Goal: Information Seeking & Learning: Learn about a topic

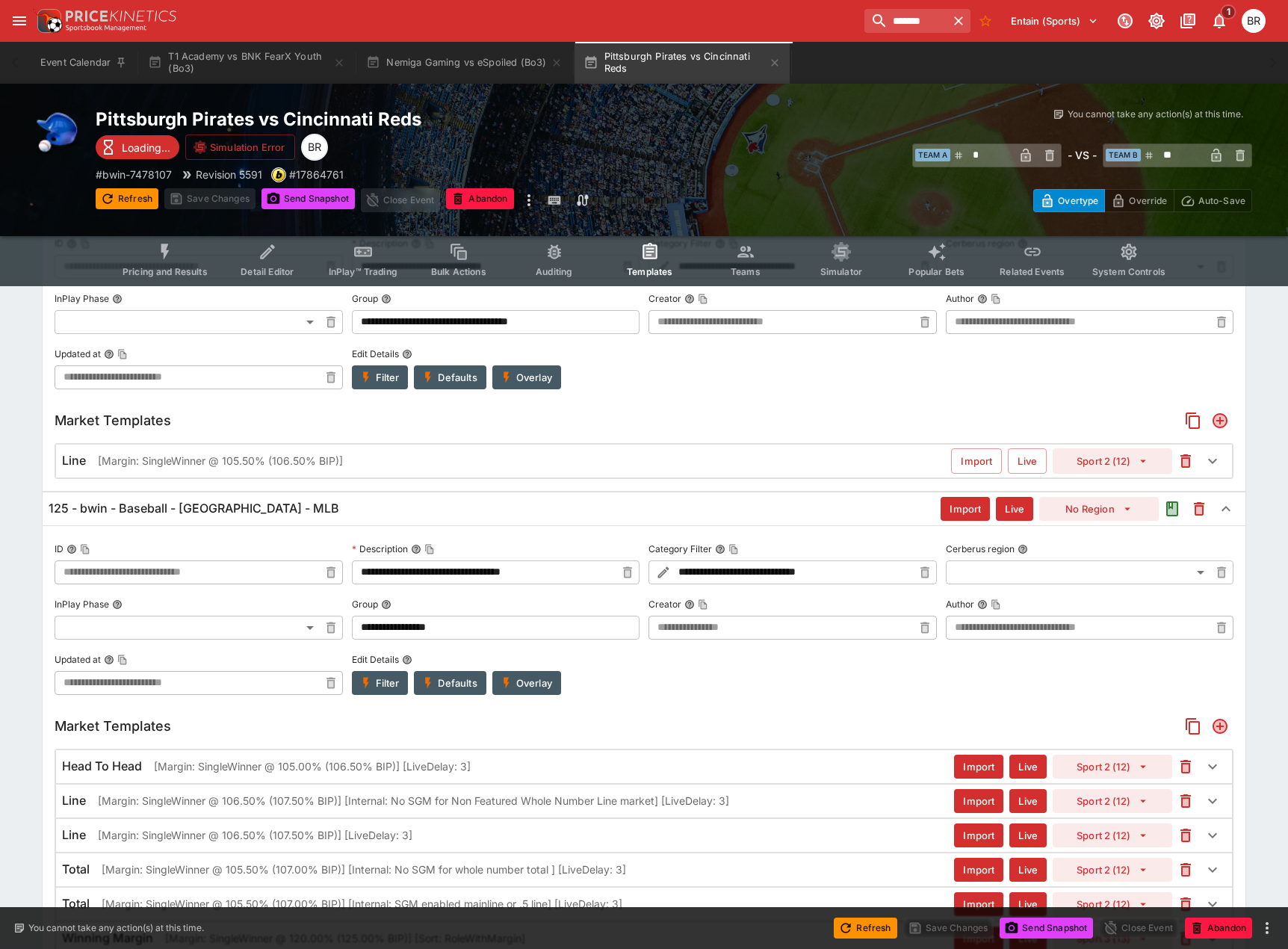
scroll to position [224, 0]
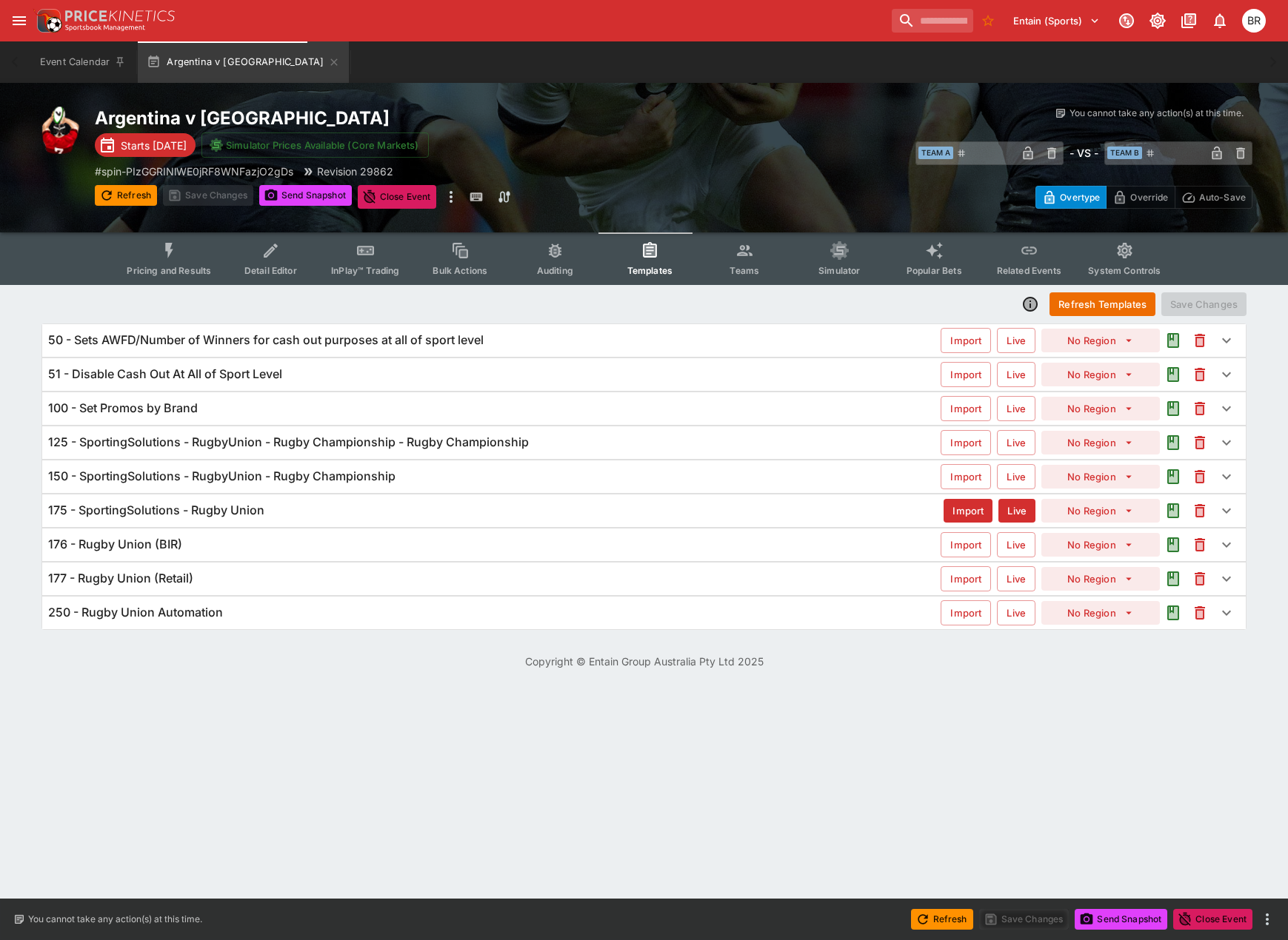
click at [432, 443] on h6 "125 - SportingSolutions - RugbyUnion - Rugby Championship - Rugby Championship" at bounding box center [289, 442] width 480 height 15
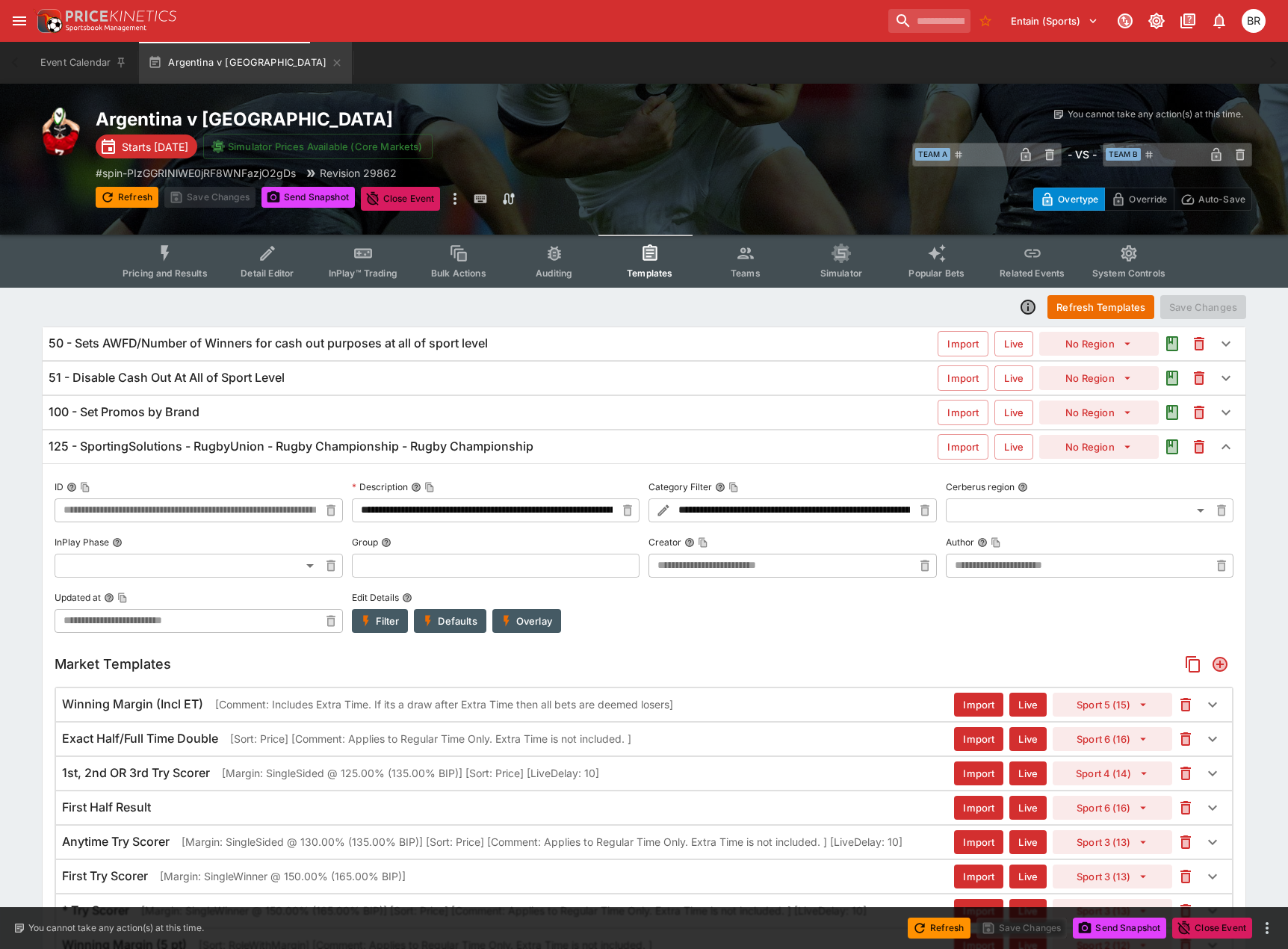
type input "**********"
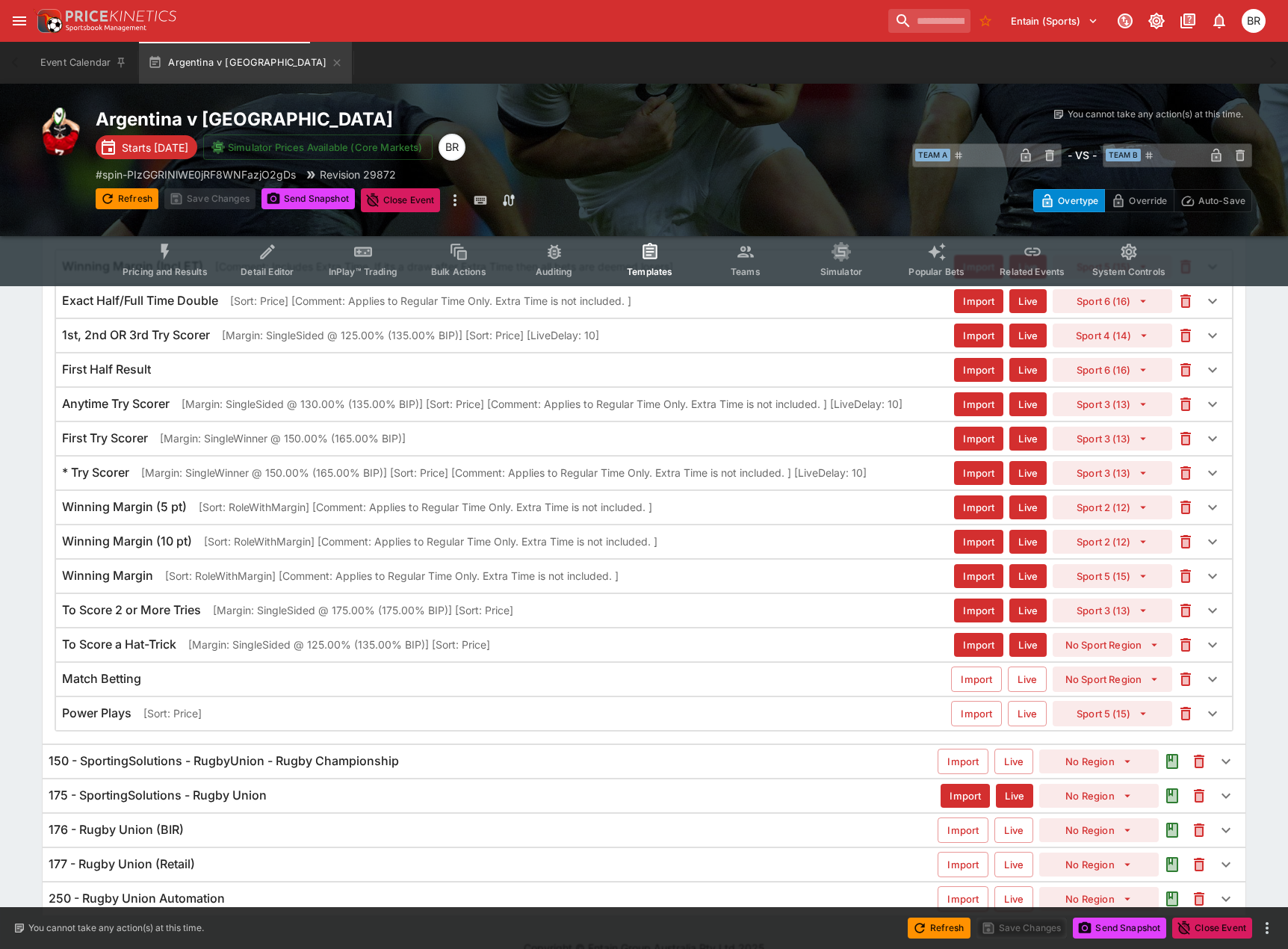
scroll to position [478, 0]
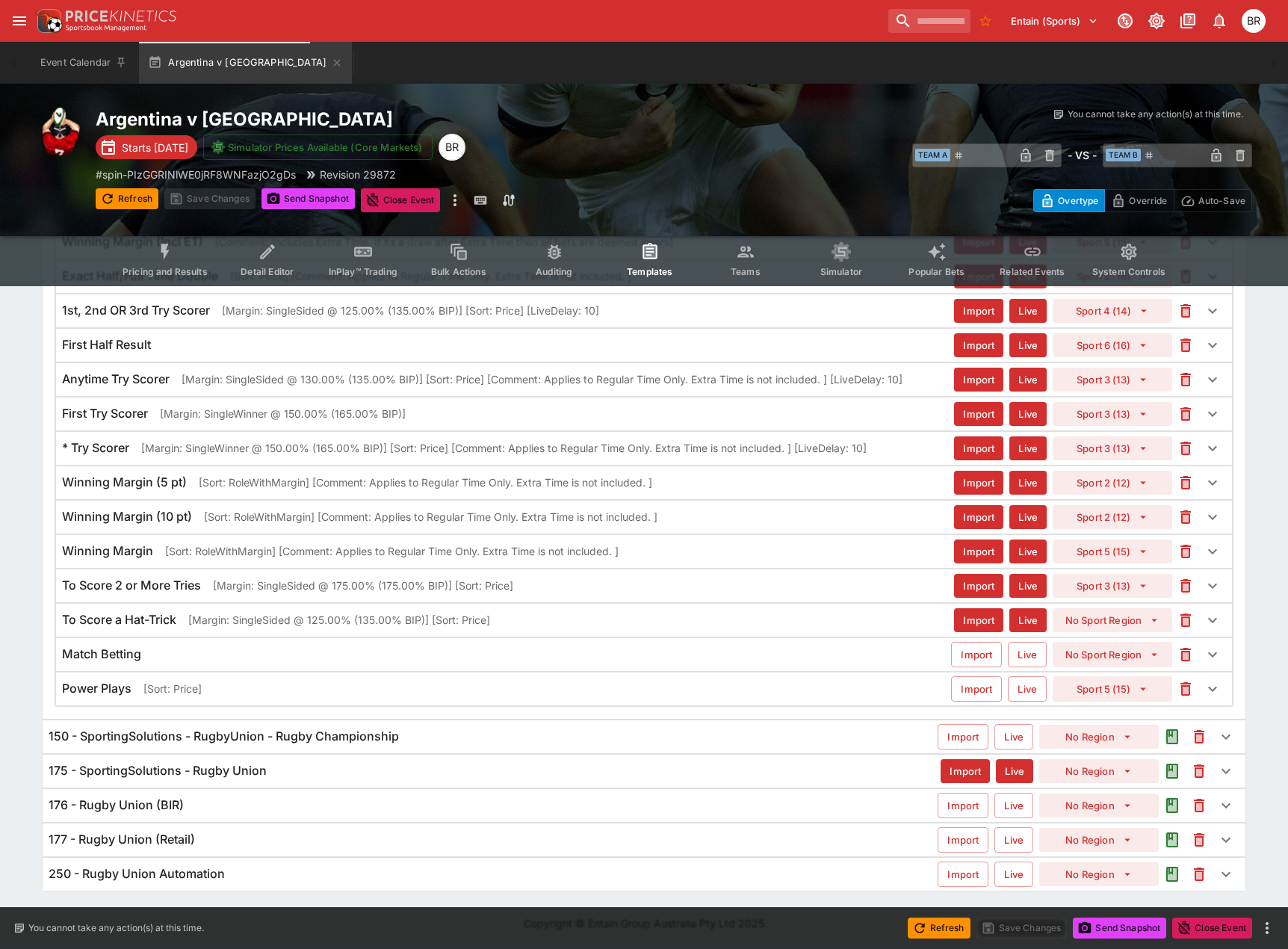
click at [262, 776] on h6 "175 - SportingSolutions - Rugby Union" at bounding box center [157, 771] width 218 height 15
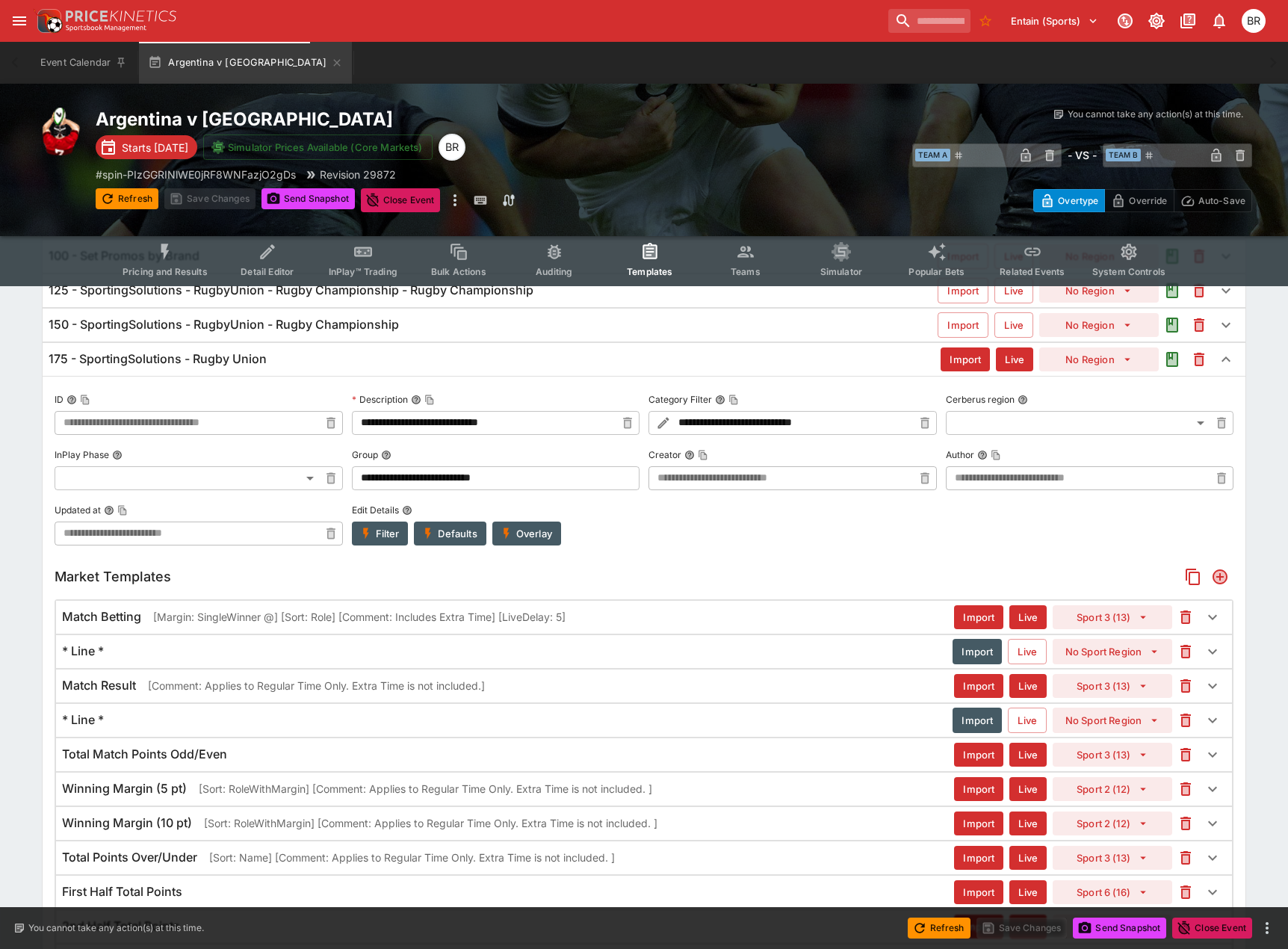
scroll to position [0, 0]
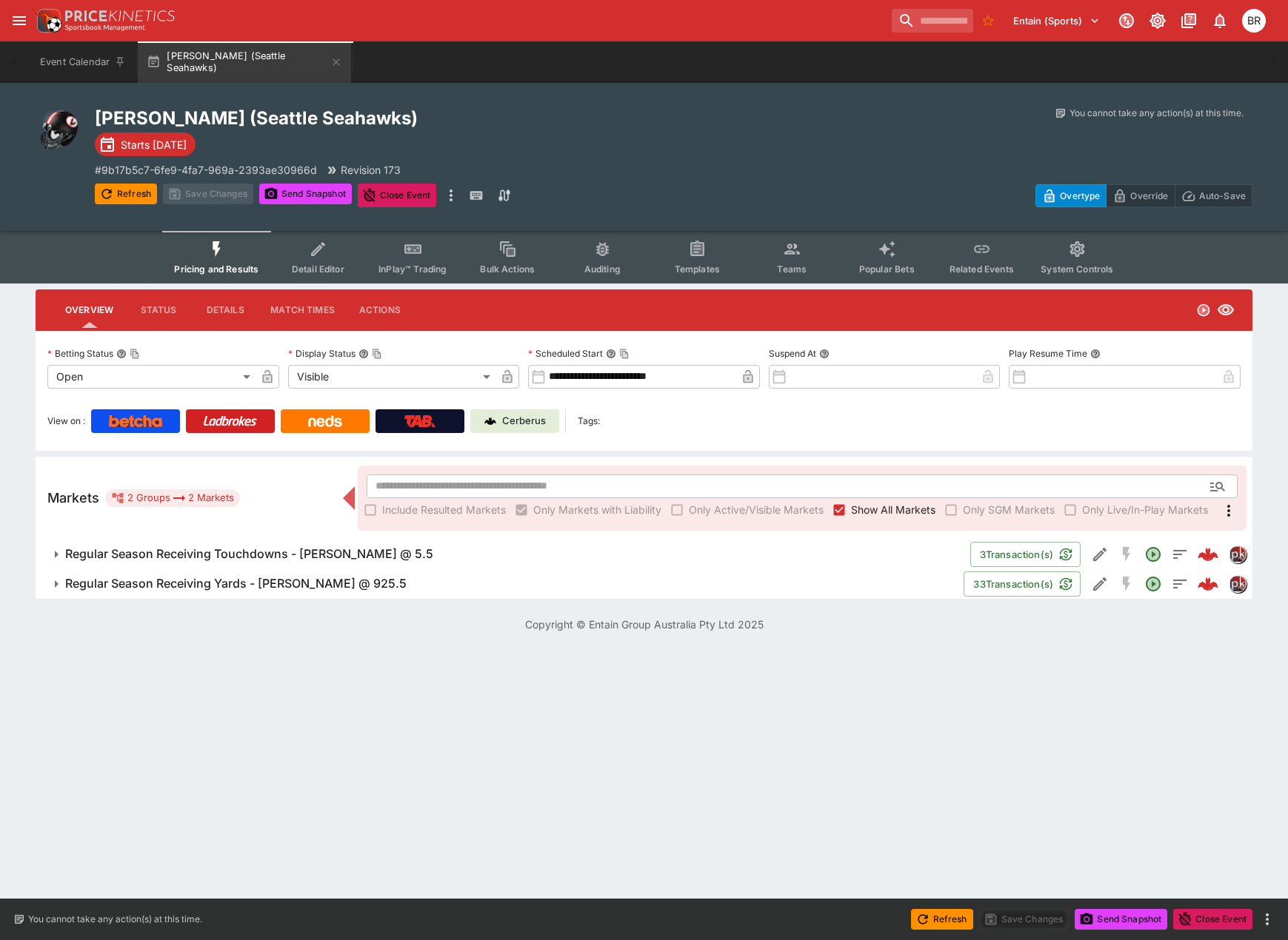
click at [675, 164] on div "You cannot take any action(s) at this time. You cannot take any action(s) at th…" at bounding box center [964, 157] width 579 height 100
click at [456, 190] on icon "more" at bounding box center [451, 195] width 18 height 18
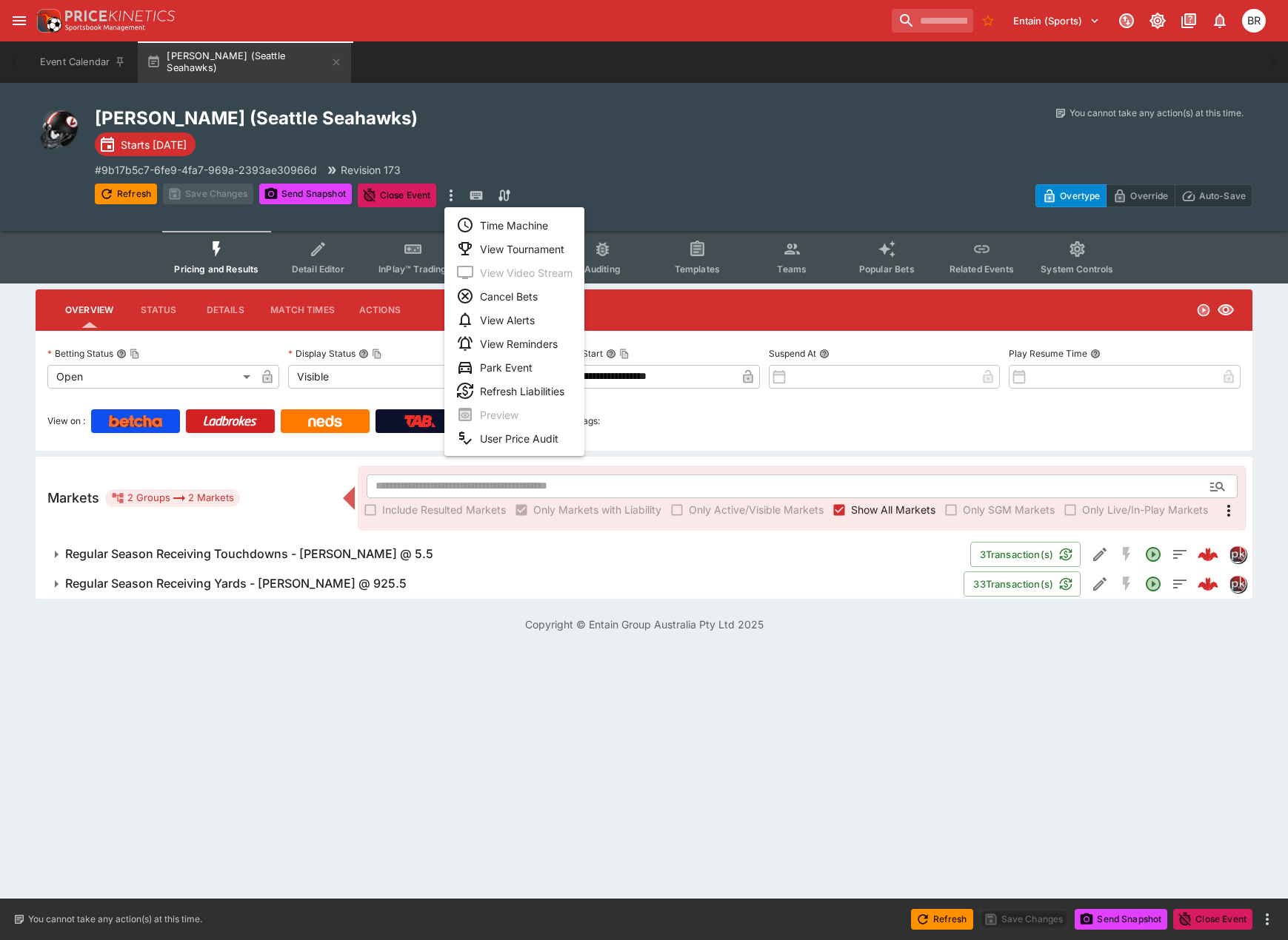
click at [519, 237] on li "View Tournament" at bounding box center [514, 248] width 140 height 23
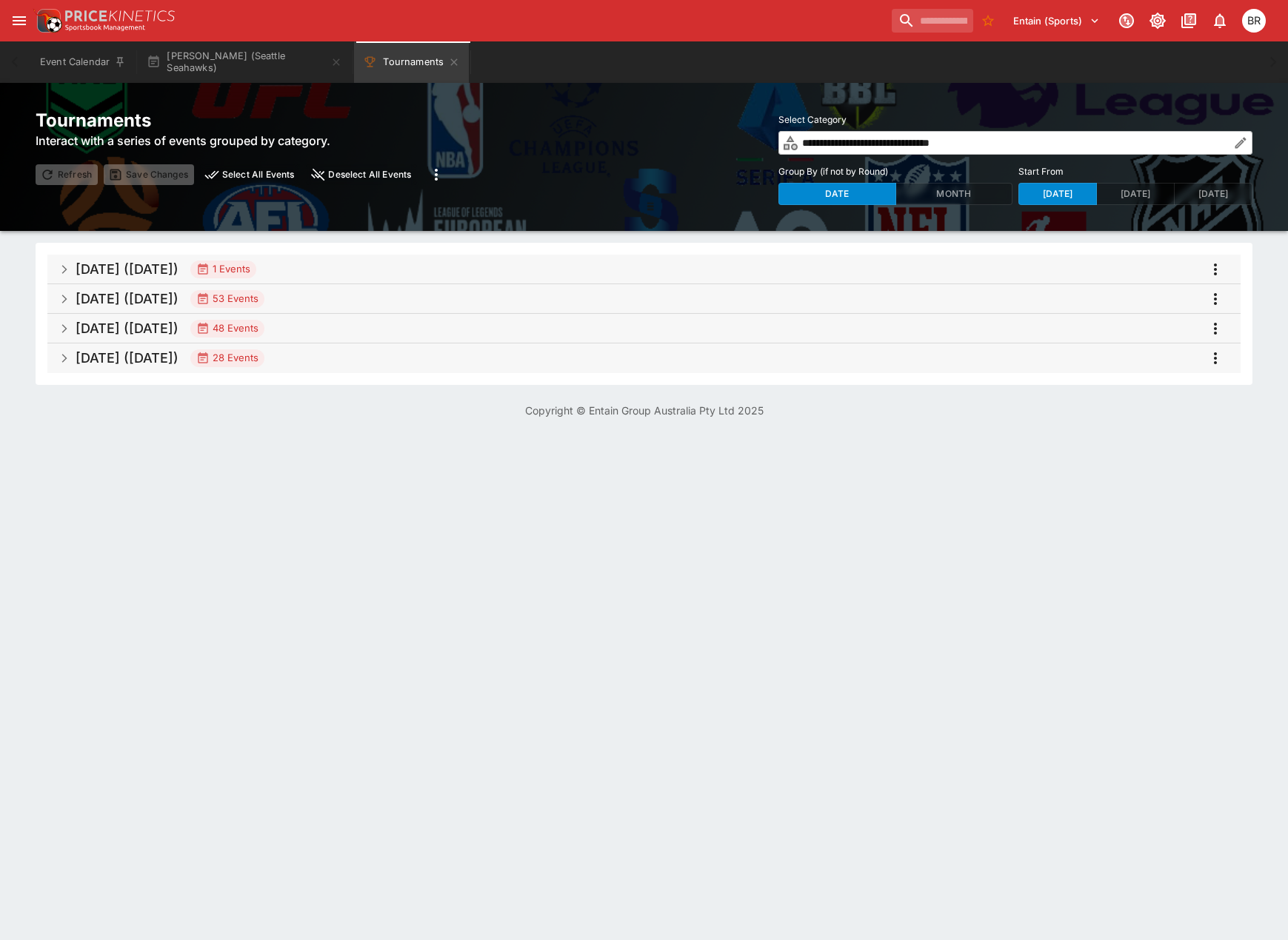
click at [393, 287] on span "Aug 2025 (2025-08-12) 53 Events" at bounding box center [652, 299] width 1153 height 27
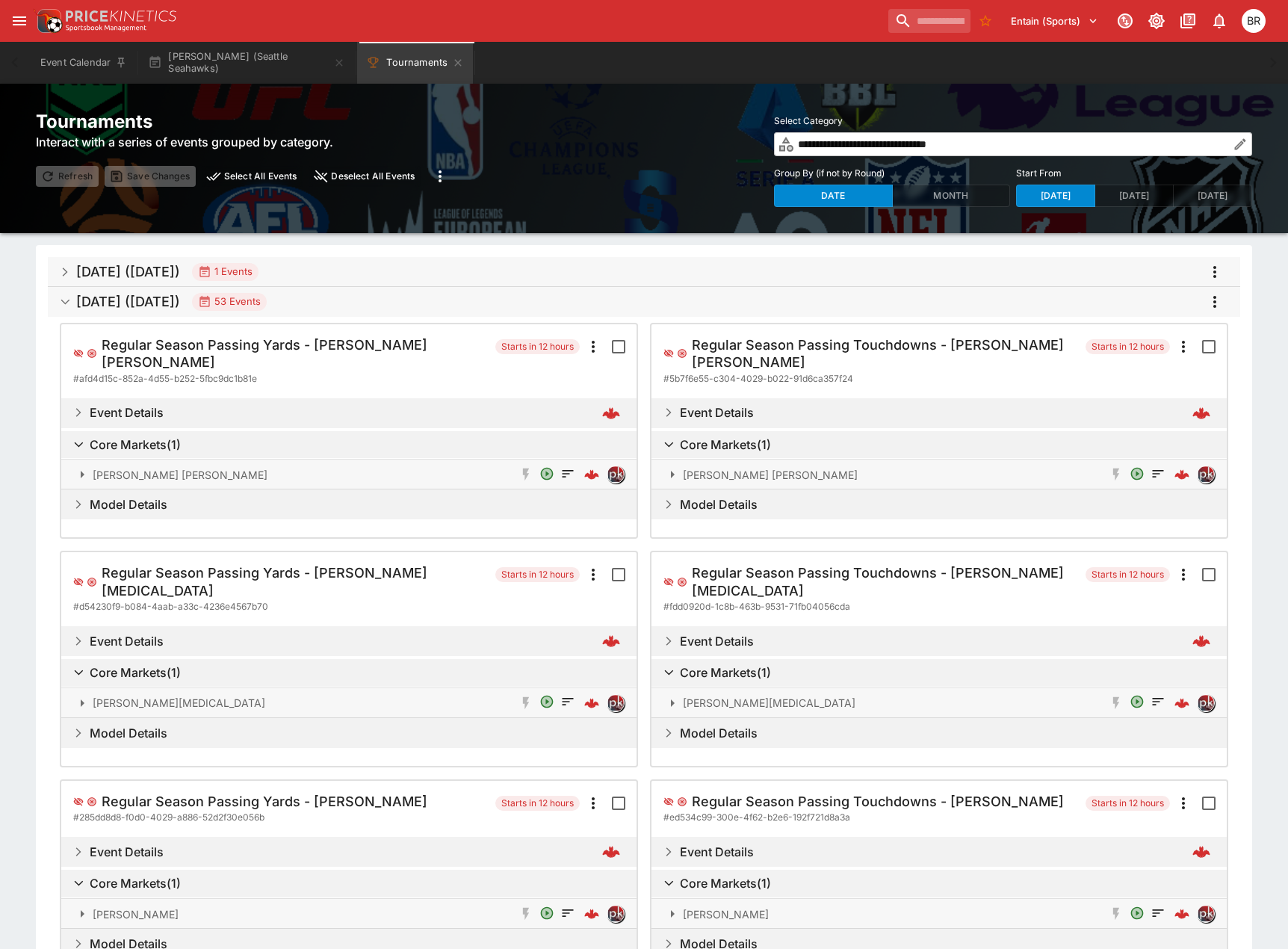
click at [401, 272] on span "Jun 2025 (2025-06-04) 1 Events" at bounding box center [652, 272] width 1152 height 27
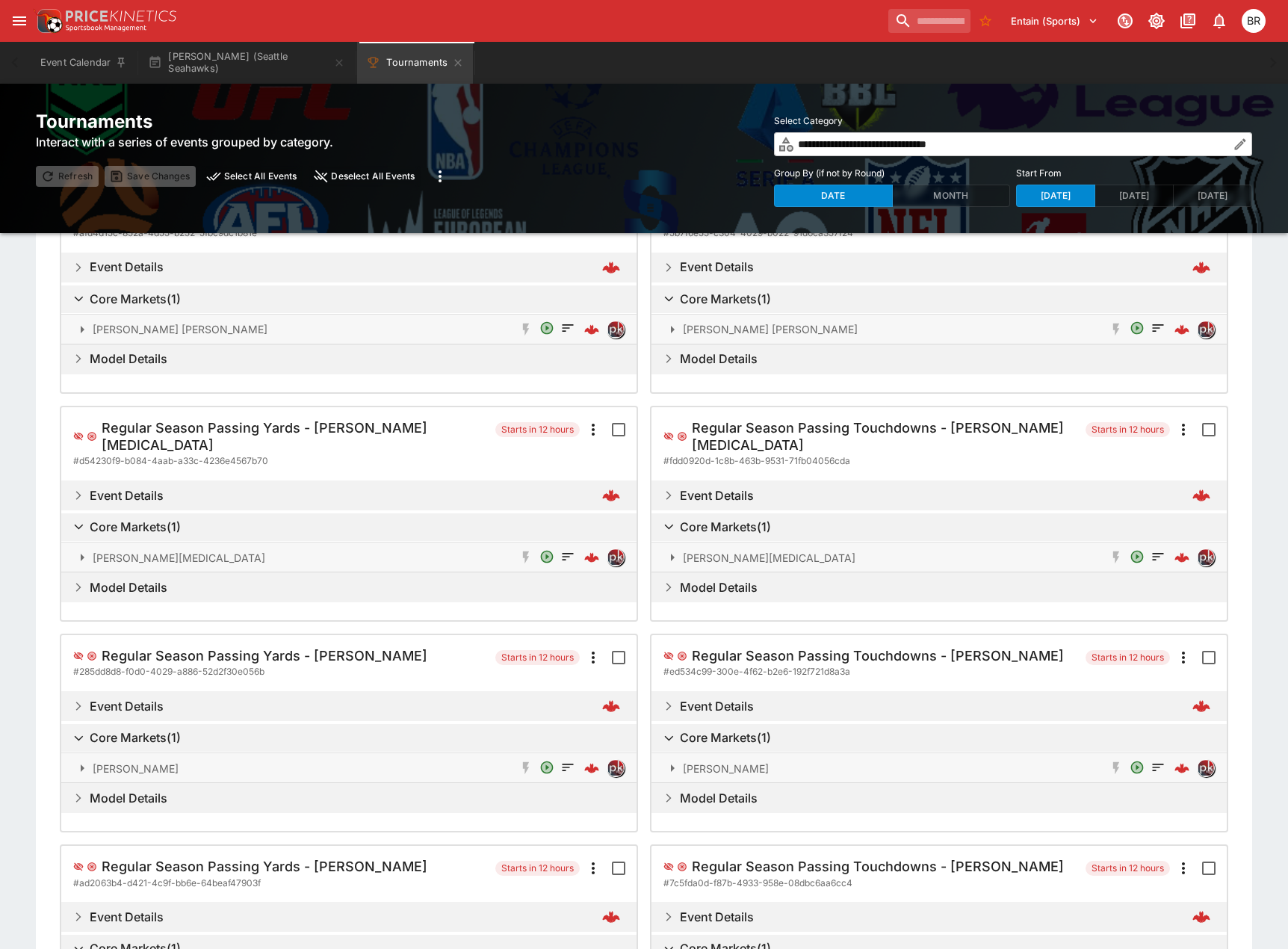
scroll to position [523, 0]
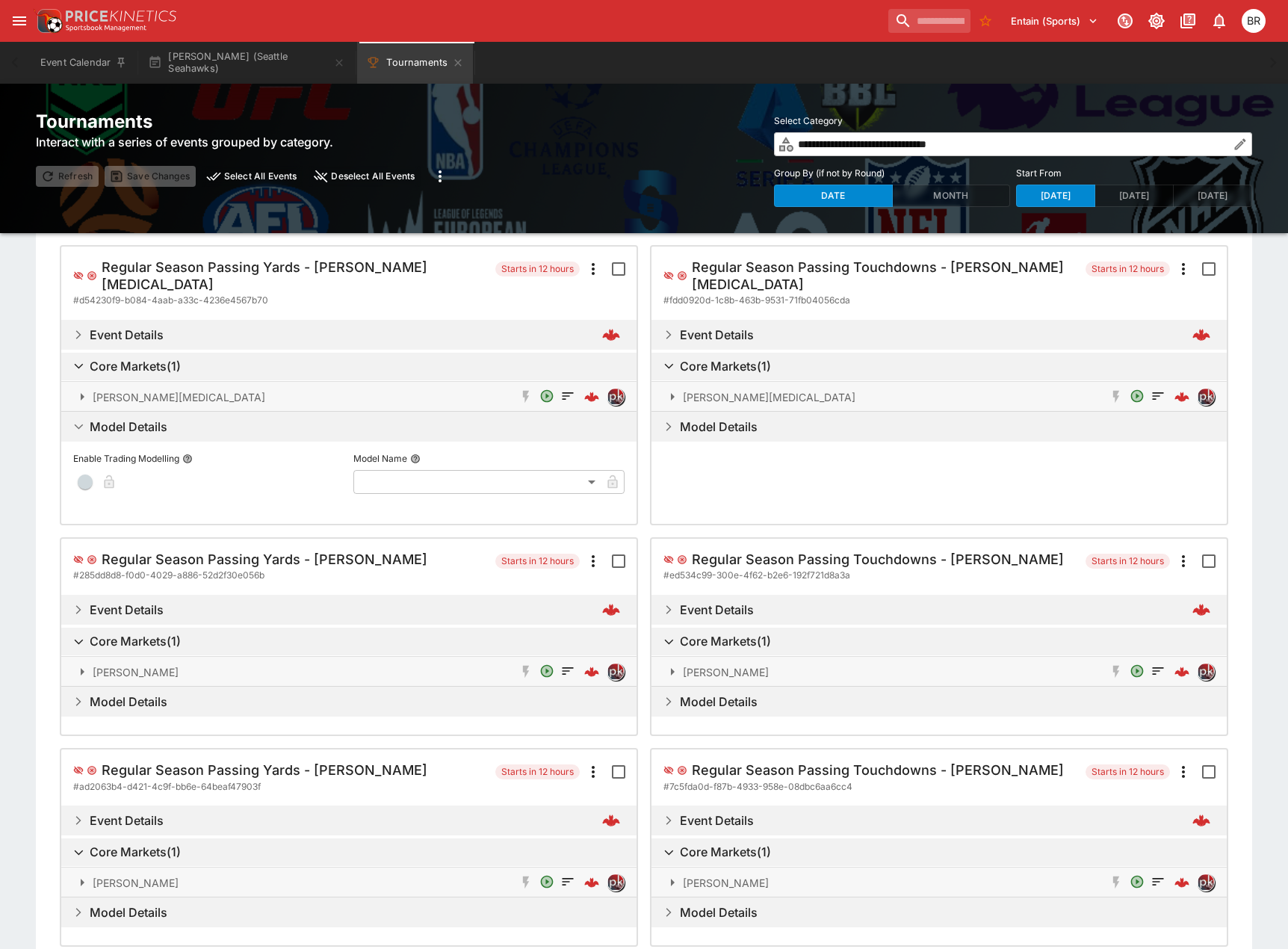
click at [222, 353] on div "Core Markets ( 1 )" at bounding box center [349, 366] width 575 height 28
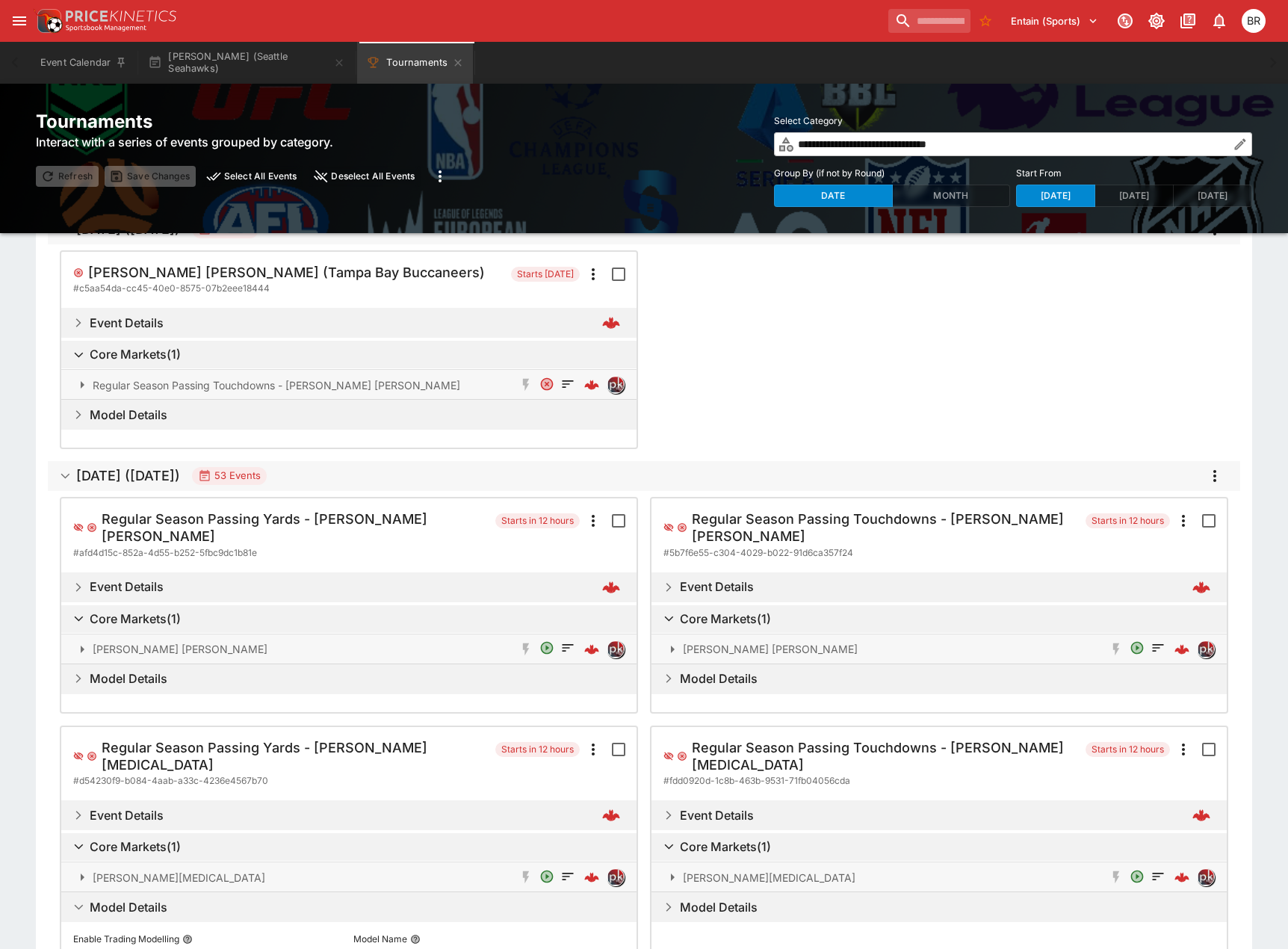
scroll to position [0, 0]
